Goal: Communication & Community: Answer question/provide support

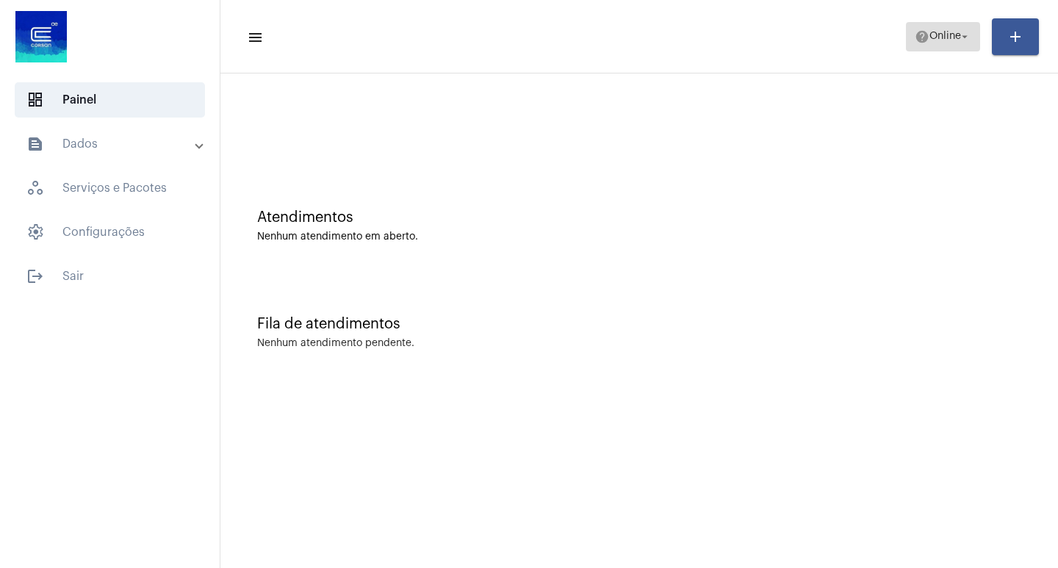
click at [959, 35] on mat-icon "arrow_drop_down" at bounding box center [964, 36] width 13 height 13
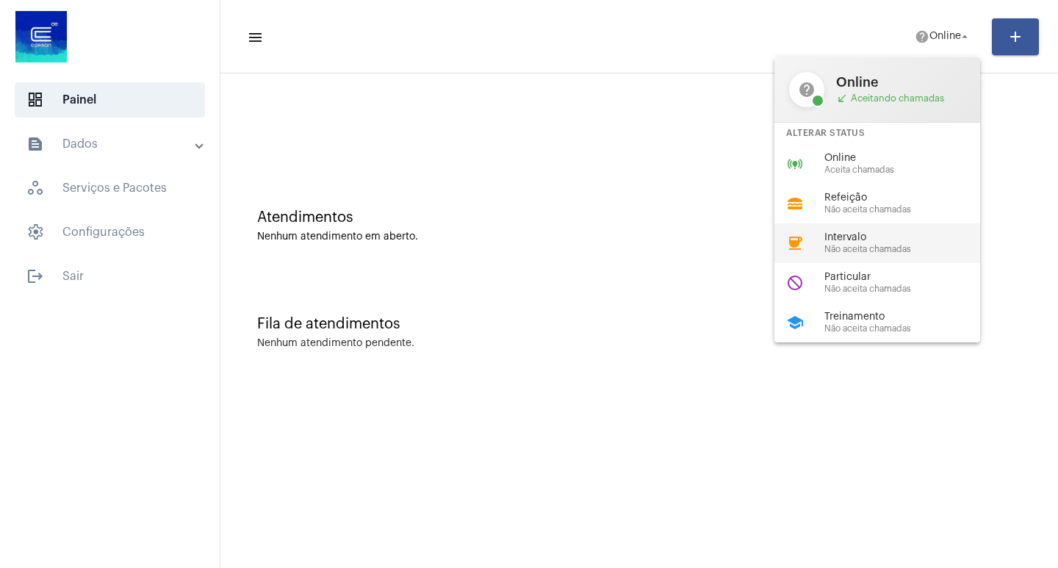
click at [869, 236] on span "Intervalo" at bounding box center [907, 237] width 167 height 11
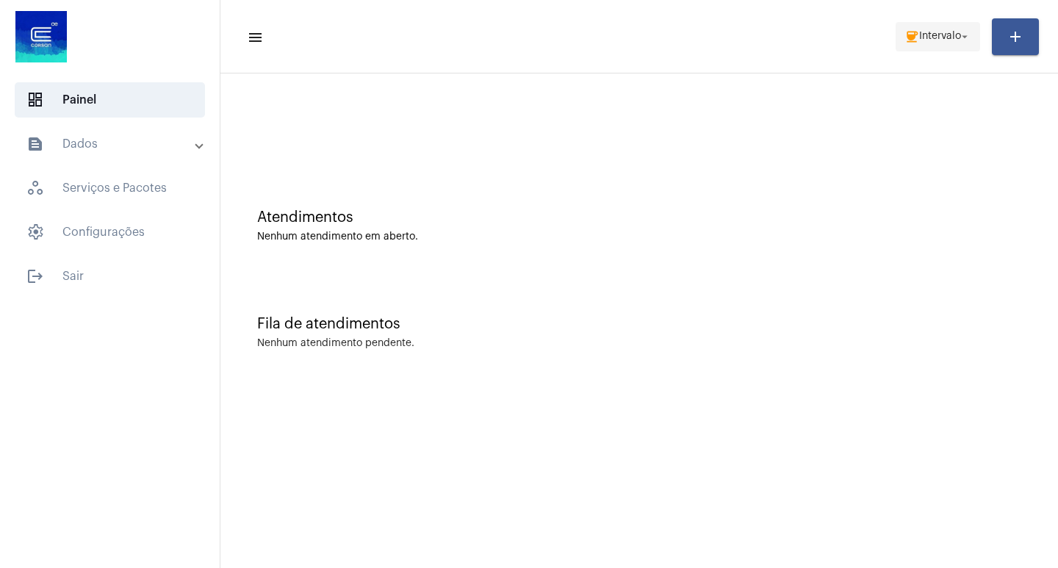
click at [963, 39] on mat-icon "arrow_drop_down" at bounding box center [964, 36] width 13 height 13
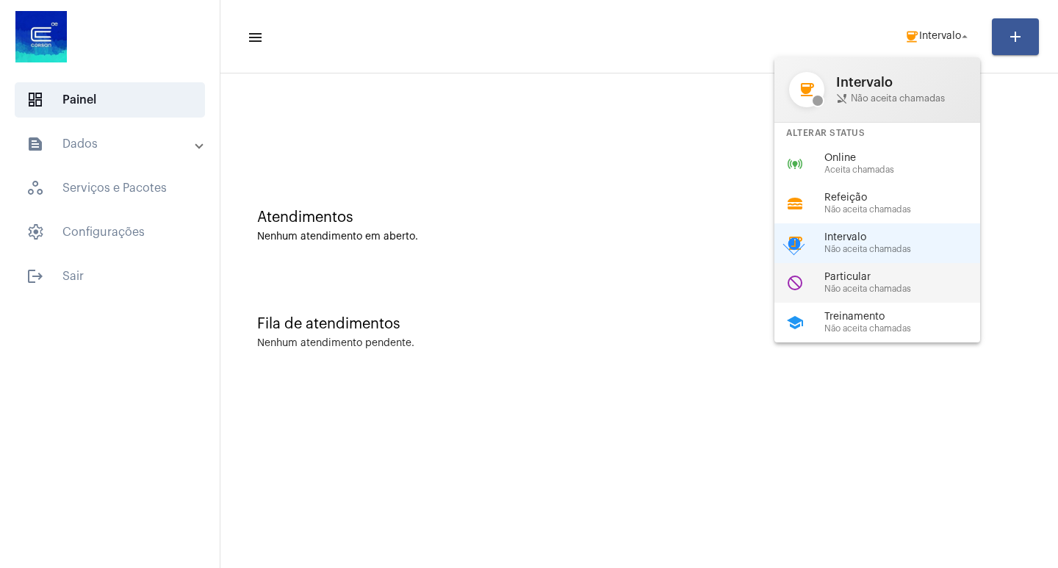
click at [868, 284] on span "Não aceita chamadas" at bounding box center [907, 289] width 167 height 10
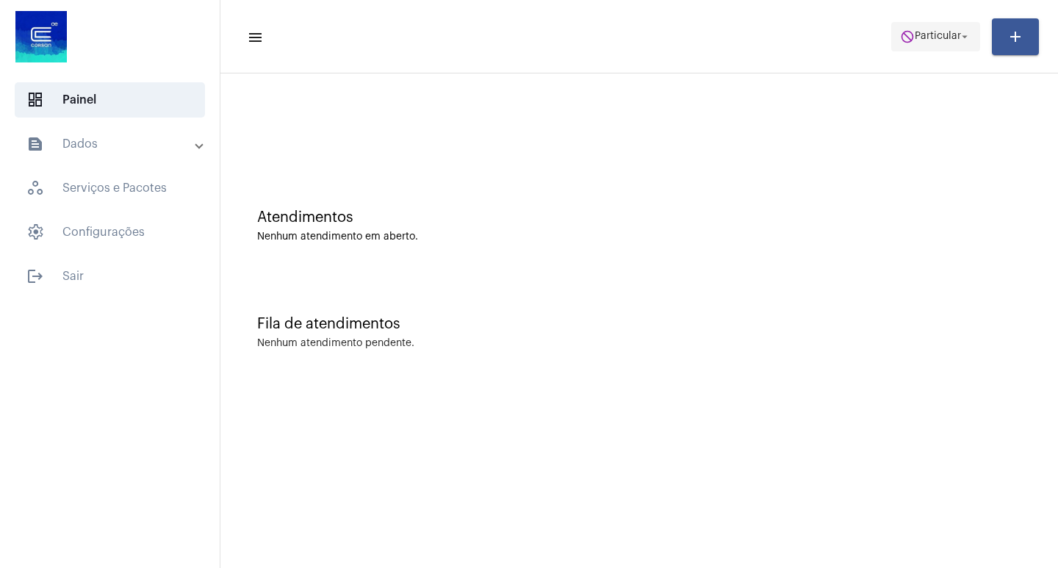
click at [957, 29] on span "do_not_disturb Particular arrow_drop_down" at bounding box center [935, 36] width 71 height 26
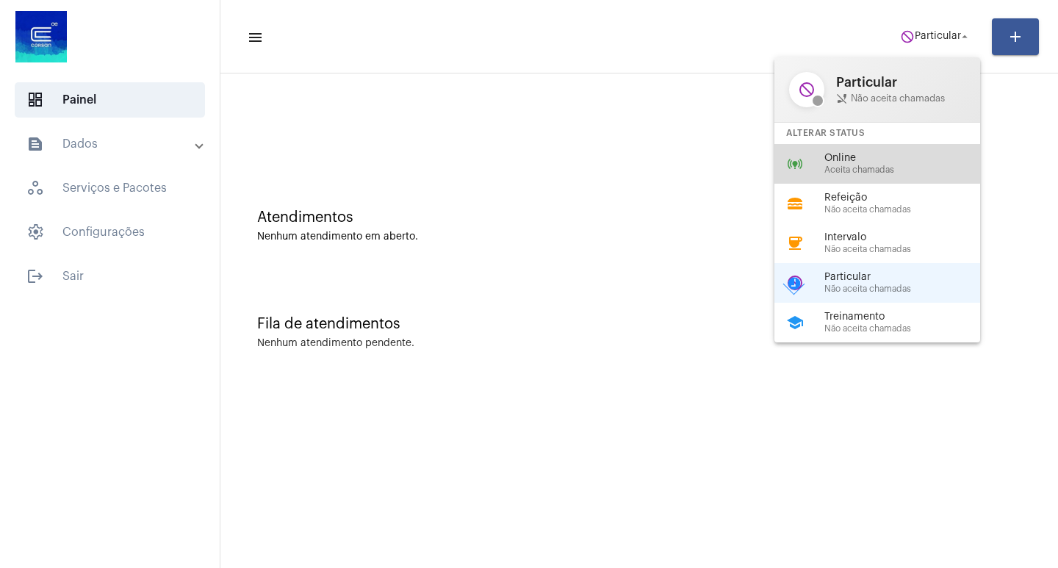
click at [870, 153] on span "Online" at bounding box center [907, 158] width 167 height 11
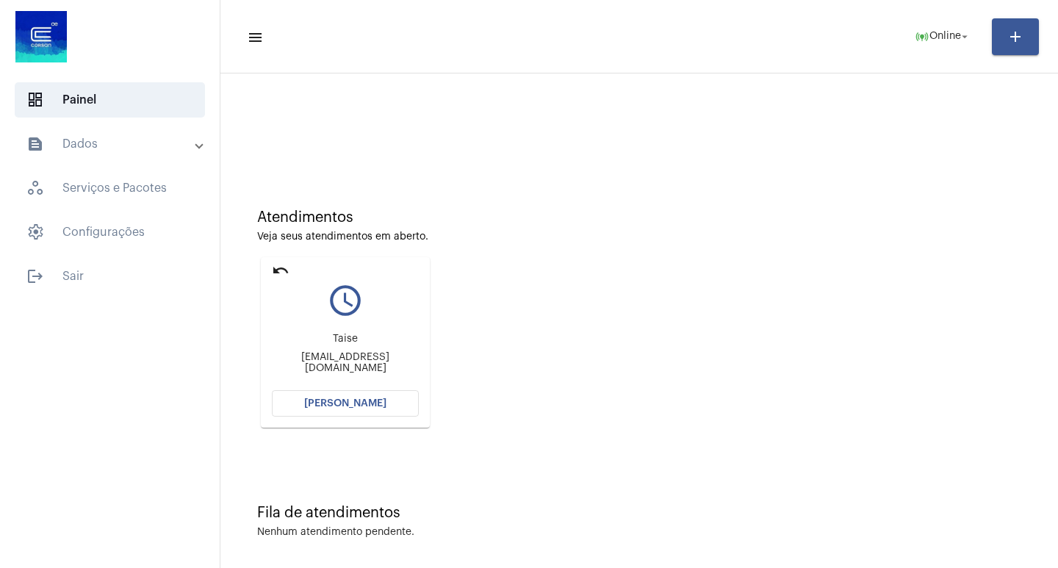
click at [372, 403] on span "[PERSON_NAME]" at bounding box center [345, 403] width 82 height 10
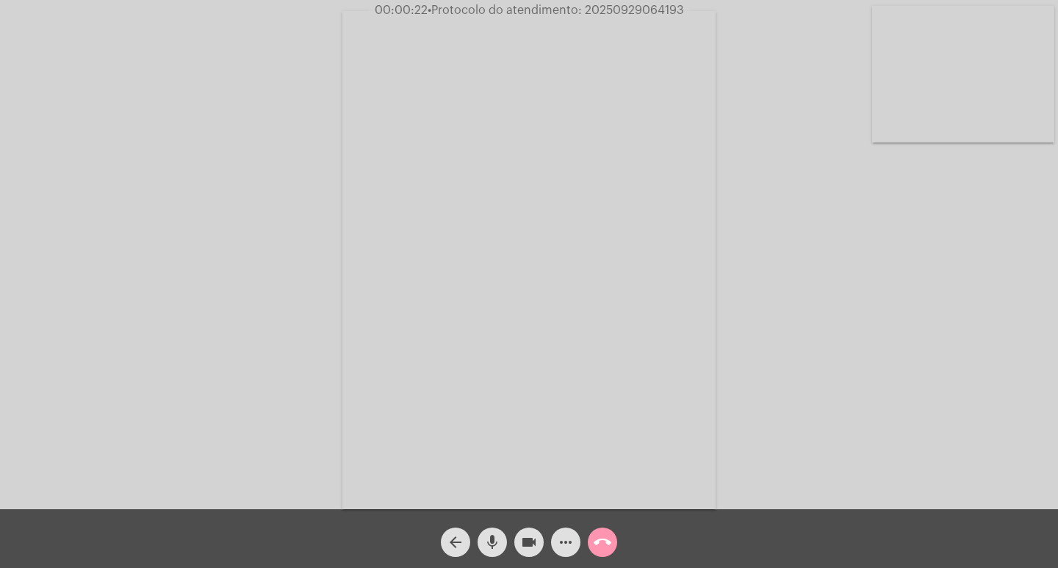
drag, startPoint x: 680, startPoint y: 9, endPoint x: 587, endPoint y: 5, distance: 93.4
click at [587, 5] on span "• Protocolo do atendimento: 20250929064193" at bounding box center [556, 10] width 256 height 12
click at [516, 544] on button "videocam" at bounding box center [528, 541] width 29 height 29
click at [523, 541] on mat-icon "videocam_off" at bounding box center [529, 542] width 18 height 18
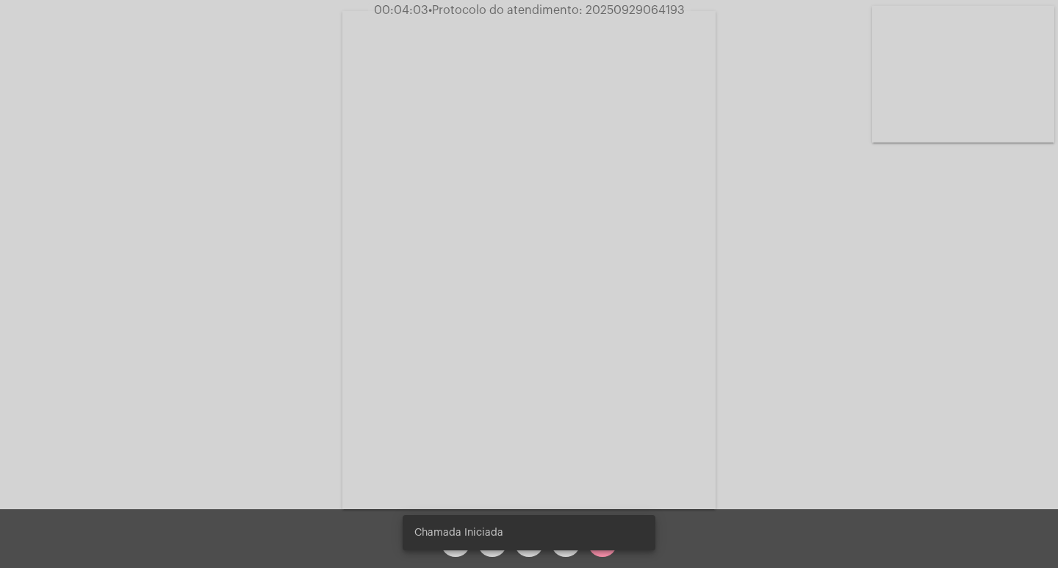
click at [497, 541] on snack-bar-container "Chamada Iniciada" at bounding box center [529, 532] width 253 height 35
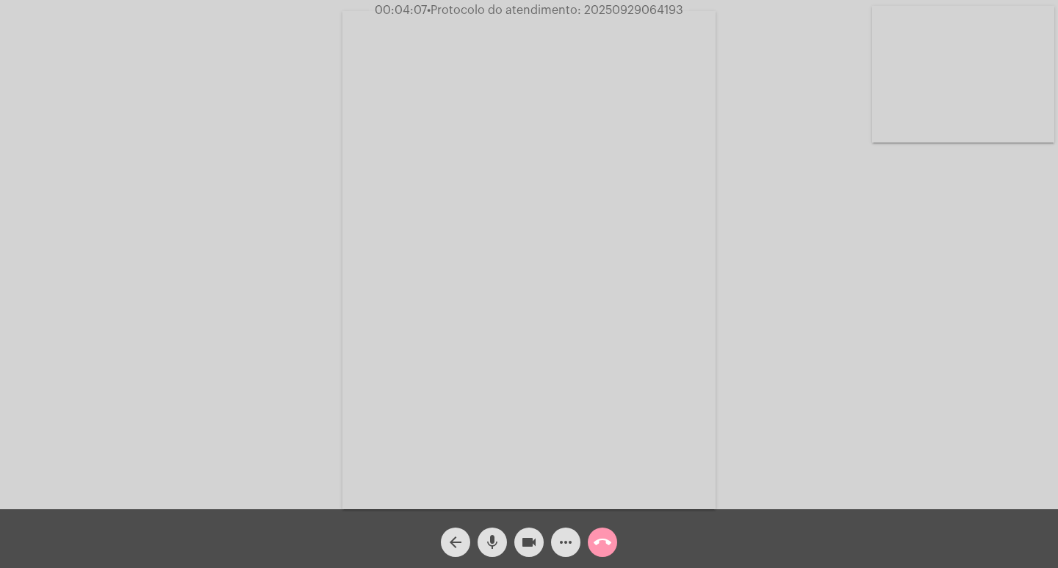
click at [493, 543] on mat-icon "mic" at bounding box center [492, 542] width 18 height 18
click at [493, 543] on mat-icon "mic_off" at bounding box center [492, 542] width 18 height 18
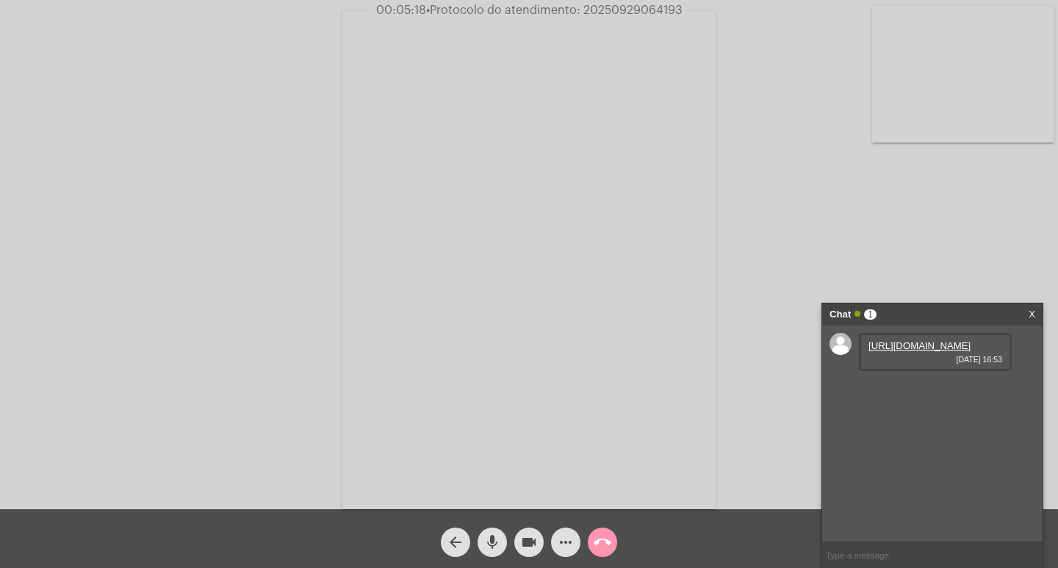
click at [923, 345] on link "[URL][DOMAIN_NAME]" at bounding box center [919, 345] width 102 height 11
click at [495, 539] on mat-icon "mic" at bounding box center [492, 542] width 18 height 18
click at [493, 546] on mat-icon "mic_off" at bounding box center [492, 542] width 18 height 18
click at [497, 544] on mat-icon "mic" at bounding box center [492, 542] width 18 height 18
click at [487, 544] on mat-icon "mic_off" at bounding box center [492, 542] width 18 height 18
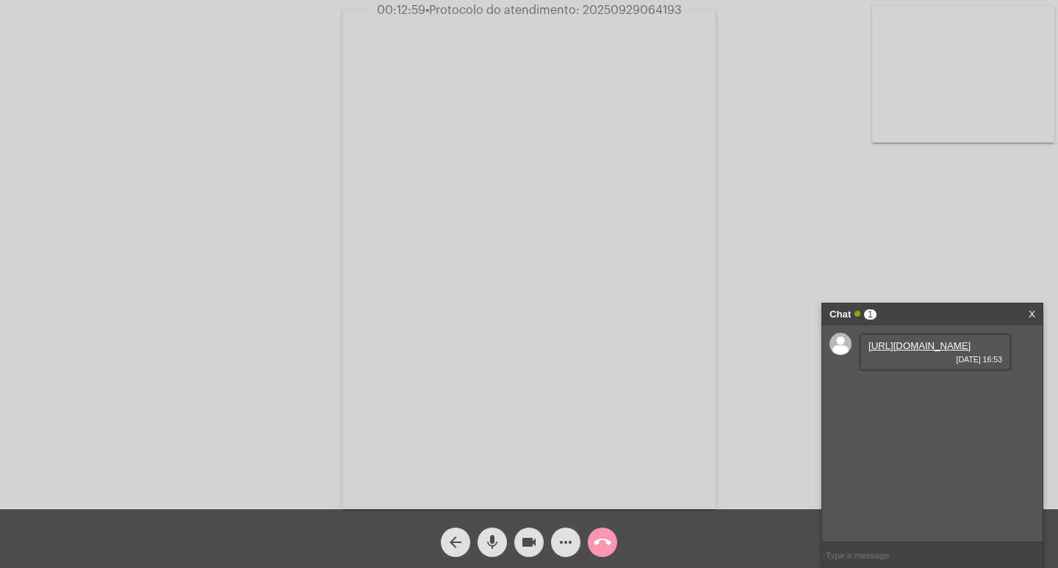
click at [493, 544] on mat-icon "mic" at bounding box center [492, 542] width 18 height 18
click at [493, 544] on mat-icon "mic_off" at bounding box center [492, 542] width 18 height 18
click at [537, 545] on mat-icon "videocam" at bounding box center [529, 542] width 18 height 18
click at [496, 541] on mat-icon "mic" at bounding box center [492, 542] width 18 height 18
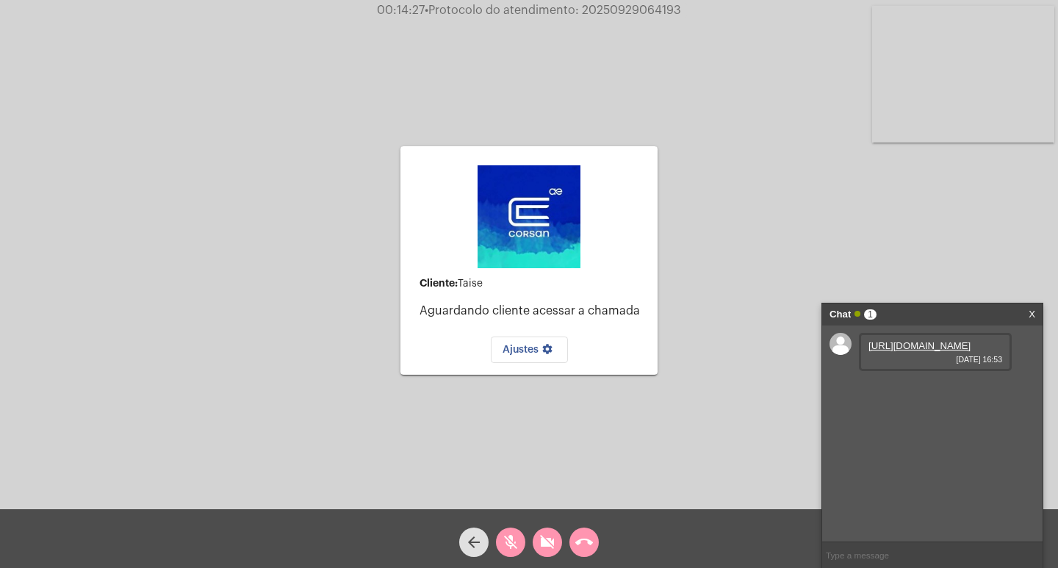
click at [513, 545] on mat-icon "mic_off" at bounding box center [511, 542] width 18 height 18
click at [550, 543] on mat-icon "videocam_off" at bounding box center [547, 542] width 18 height 18
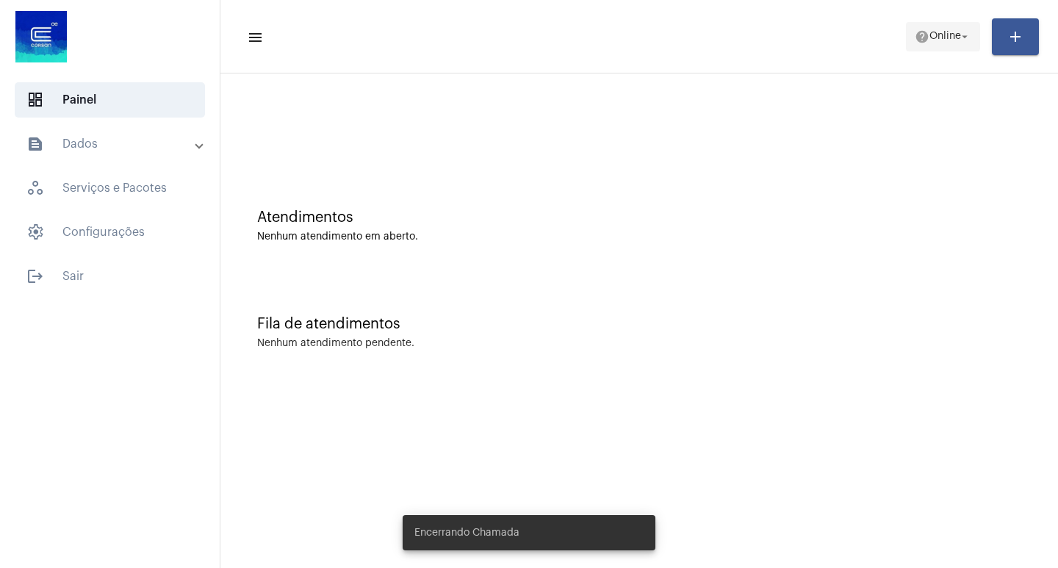
click at [964, 37] on mat-icon "arrow_drop_down" at bounding box center [964, 36] width 13 height 13
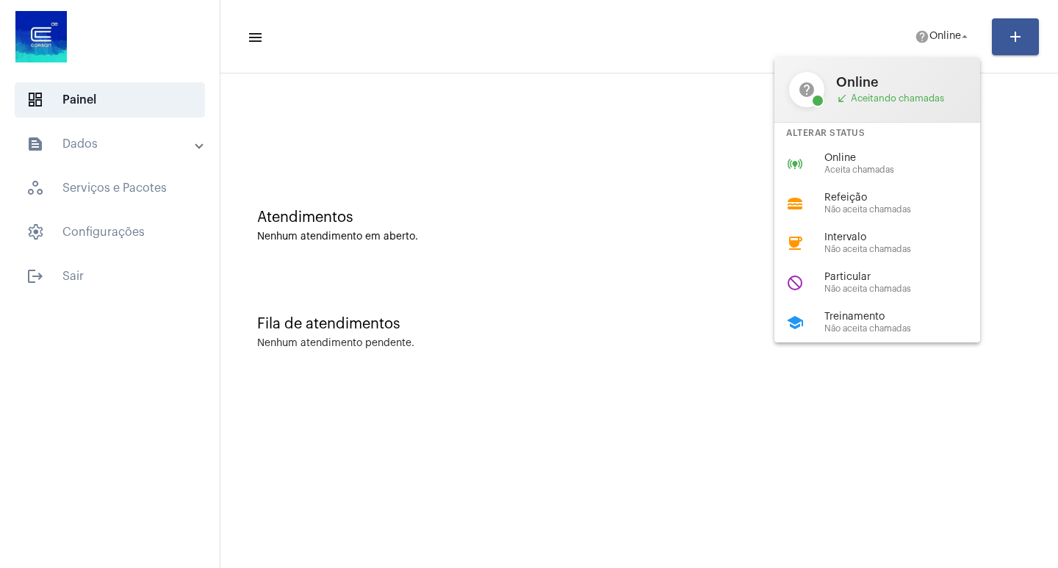
click at [877, 101] on span "call_received Aceitando chamadas" at bounding box center [900, 99] width 129 height 12
click at [819, 101] on div at bounding box center [817, 100] width 13 height 13
click at [861, 286] on span "Não aceita chamadas" at bounding box center [907, 289] width 167 height 10
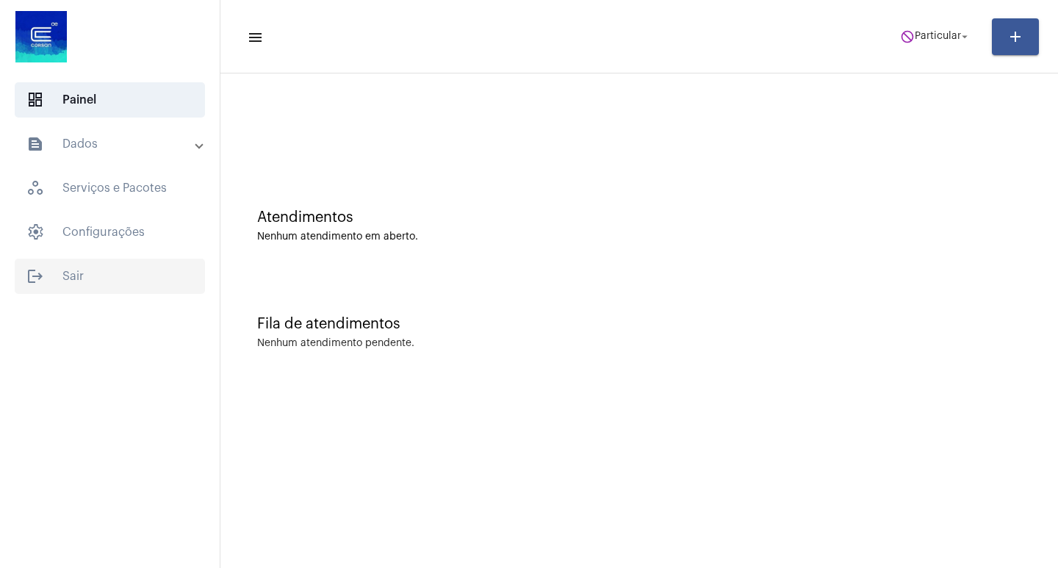
click at [70, 279] on span "logout Sair" at bounding box center [110, 276] width 190 height 35
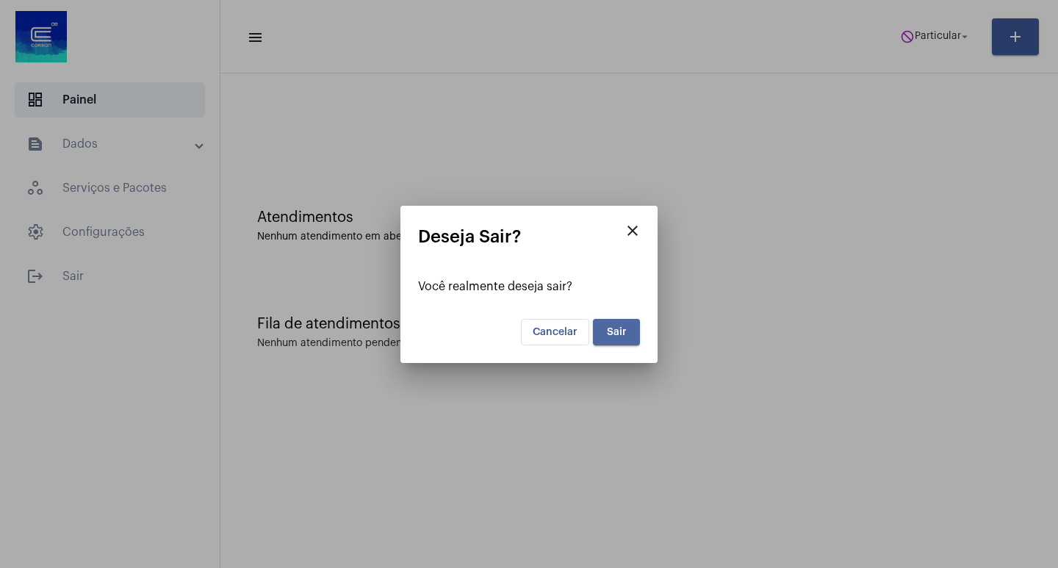
click at [619, 327] on span "Sair" at bounding box center [617, 332] width 20 height 10
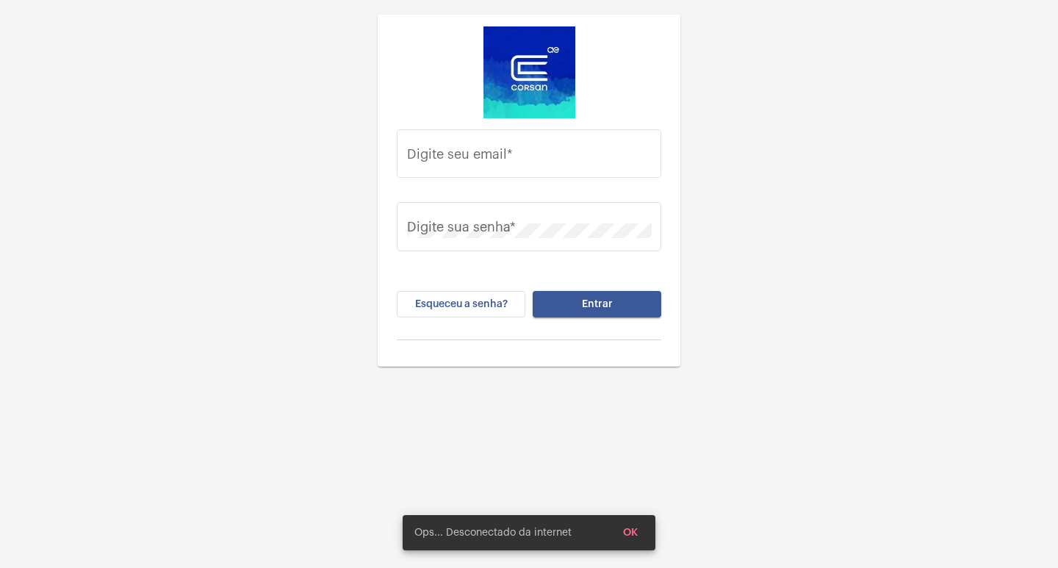
type input "juliana.gomes@operacaocorsan.com.br"
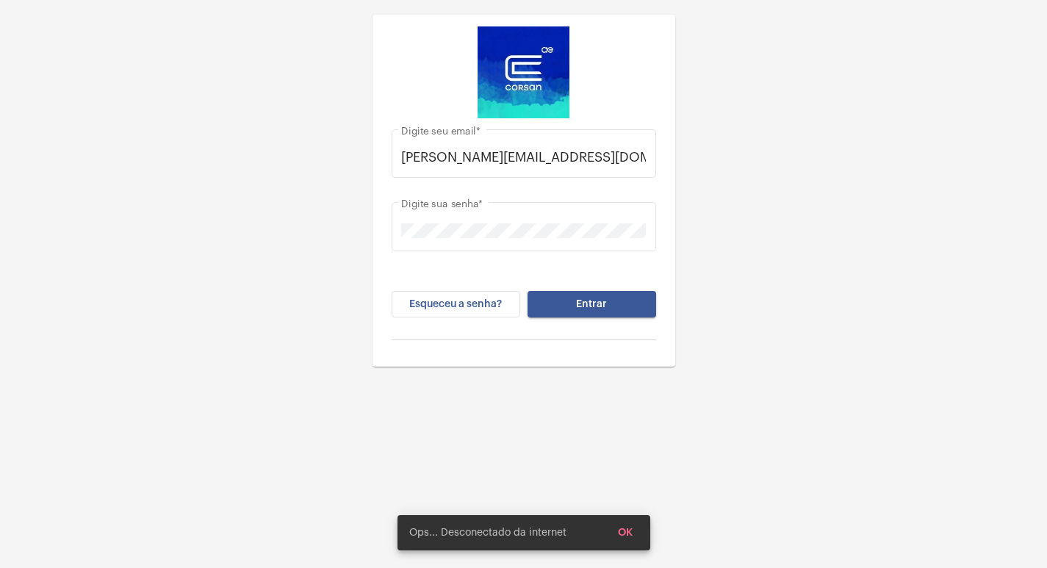
click at [830, 104] on div "juliana.gomes@operacaocorsan.com.br Digite seu email * Digite sua senha * Esque…" at bounding box center [523, 183] width 1047 height 367
